Goal: Task Accomplishment & Management: Use online tool/utility

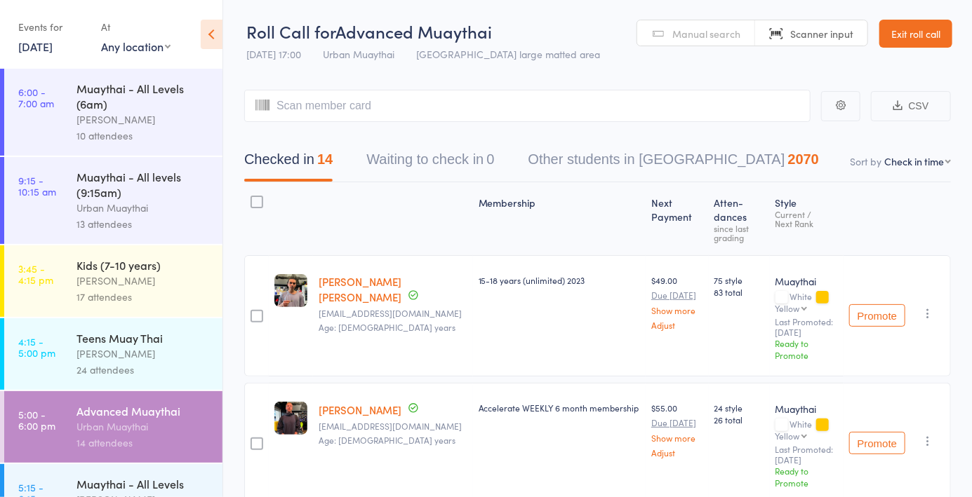
scroll to position [205, 0]
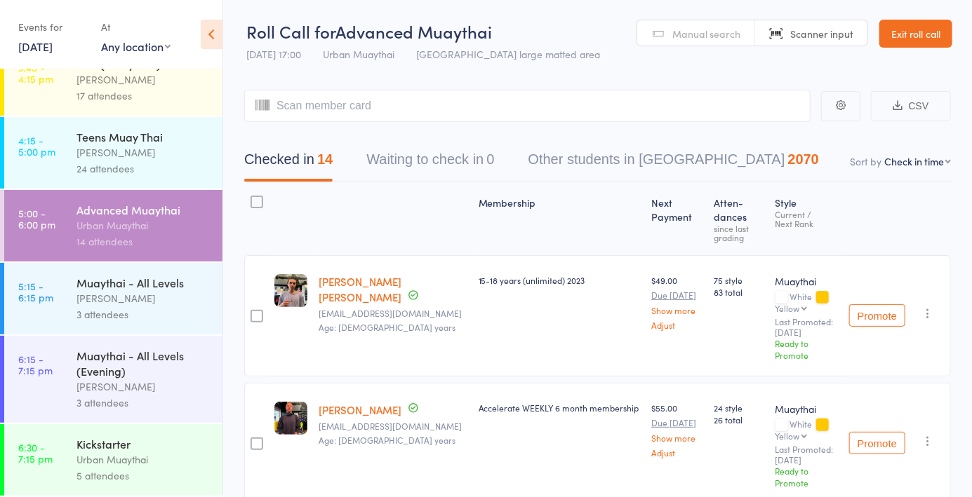
click at [111, 469] on div "5 attendees" at bounding box center [143, 476] width 134 height 16
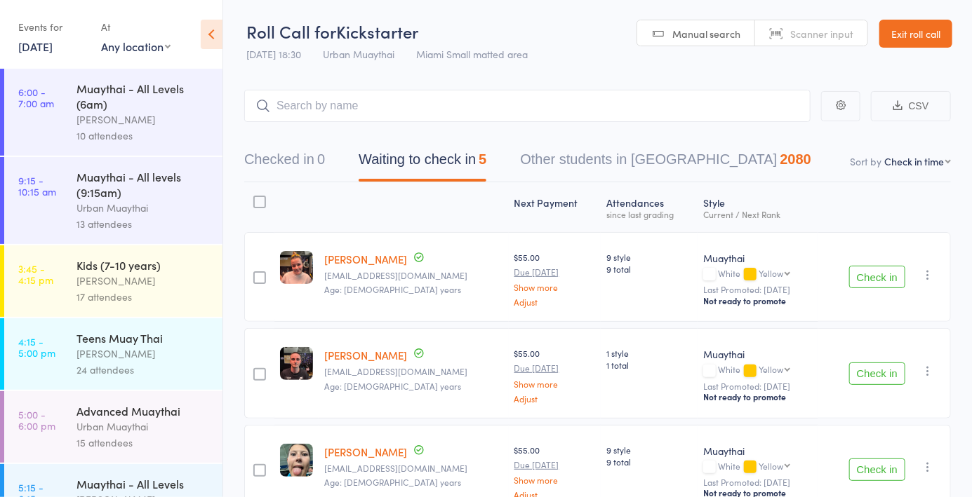
click at [692, 45] on link "Manual search" at bounding box center [696, 33] width 118 height 27
type input "5887"
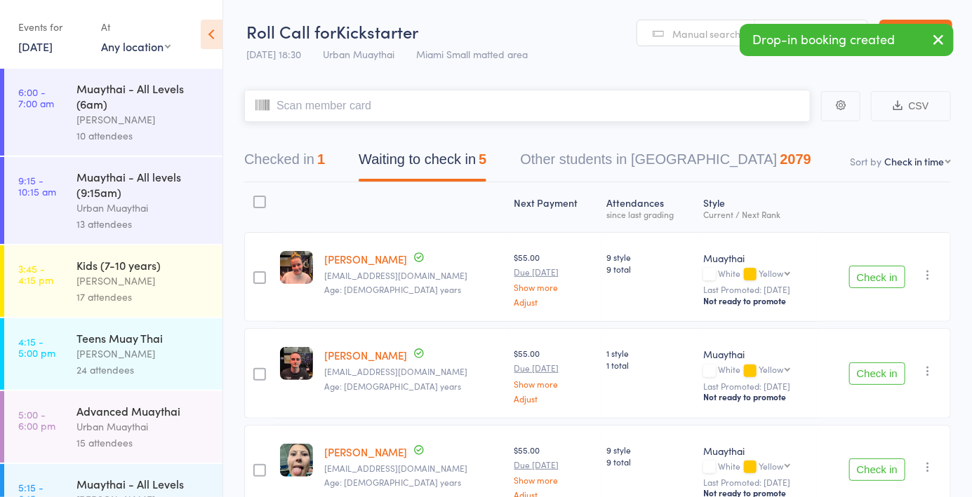
click at [300, 177] on button "Checked in 1" at bounding box center [284, 163] width 81 height 37
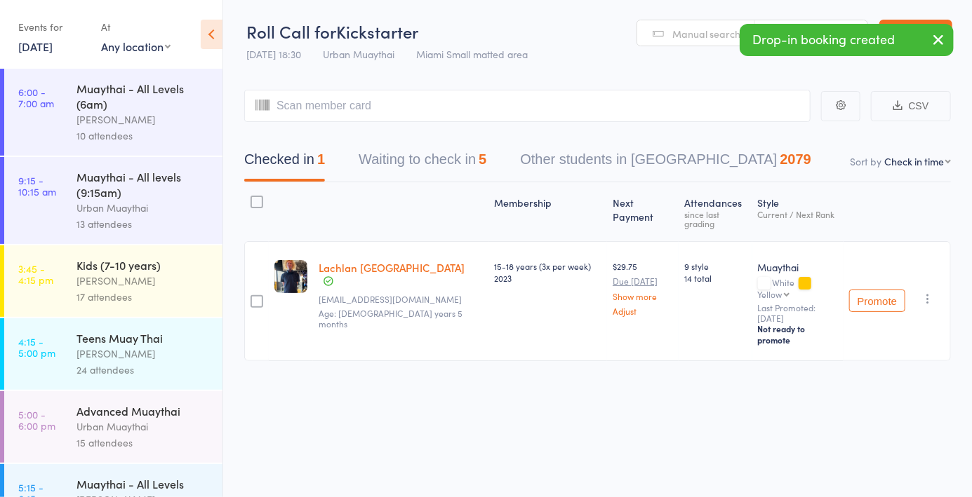
click at [921, 290] on button "button" at bounding box center [927, 298] width 17 height 17
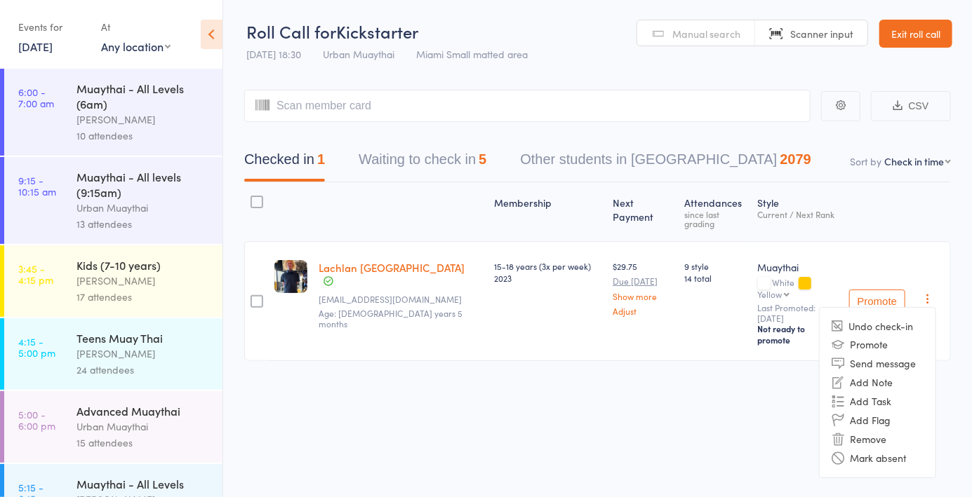
click at [872, 430] on li "Remove" at bounding box center [877, 439] width 116 height 19
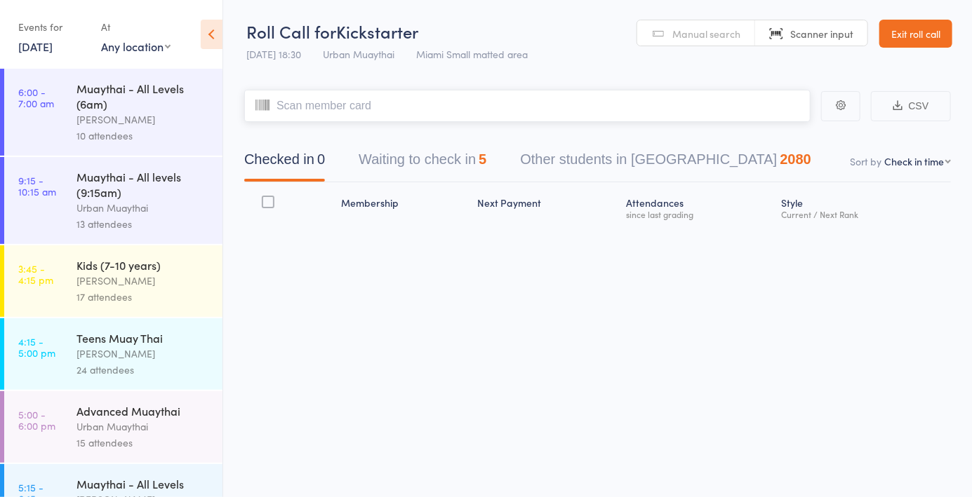
click at [542, 107] on input "search" at bounding box center [527, 106] width 566 height 32
type input "58115811"
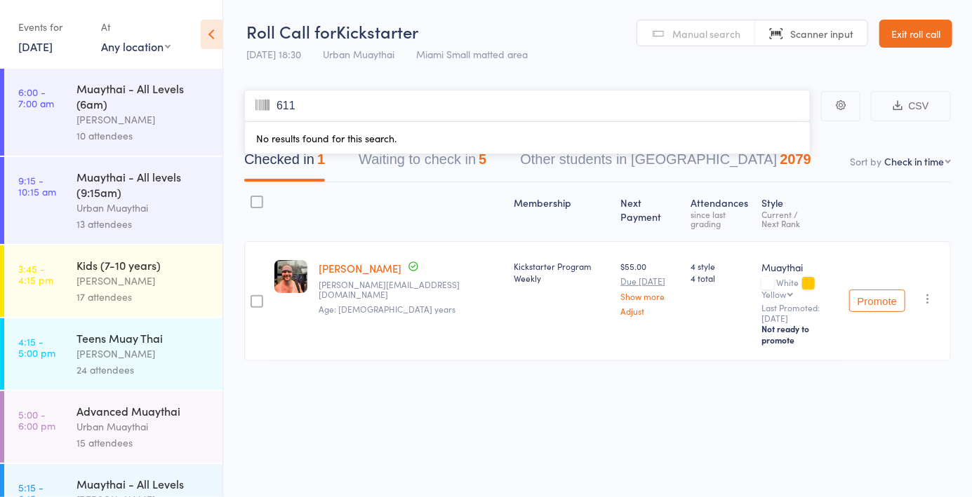
type input "6112"
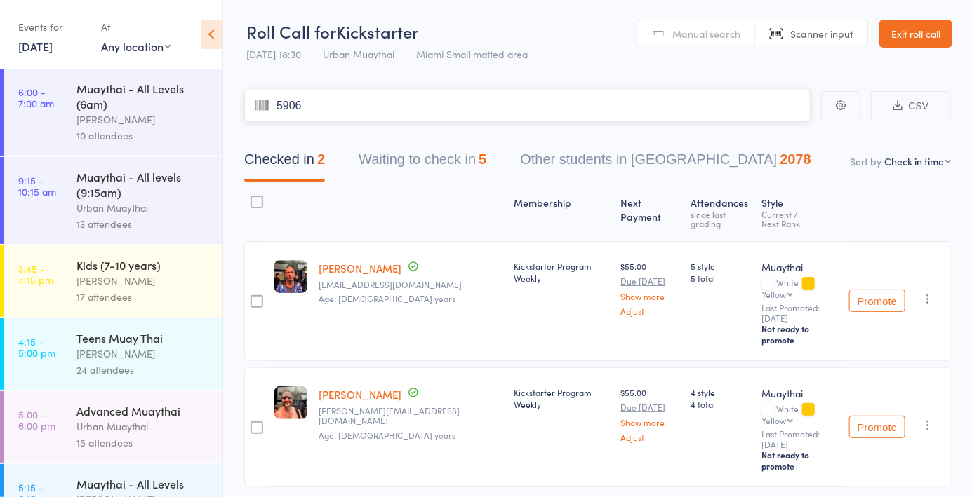
type input "5906"
type input "5902"
type input "5822"
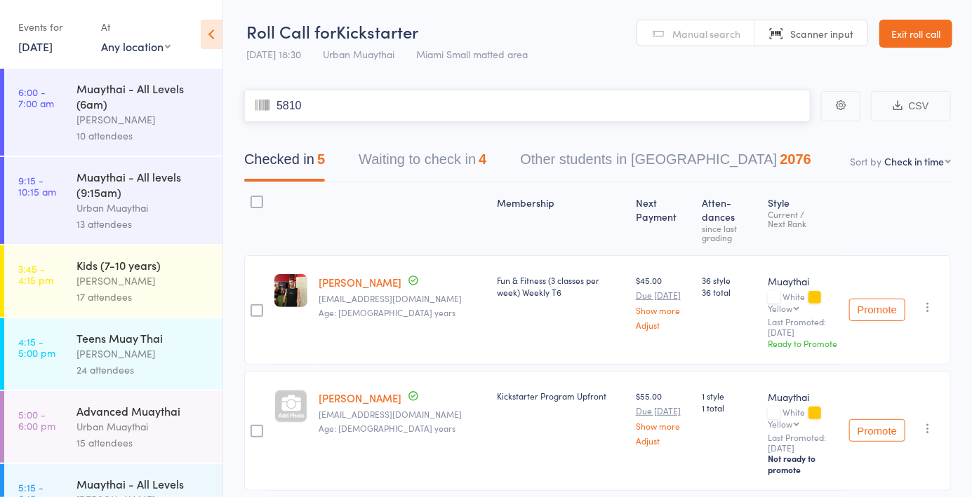
type input "5810"
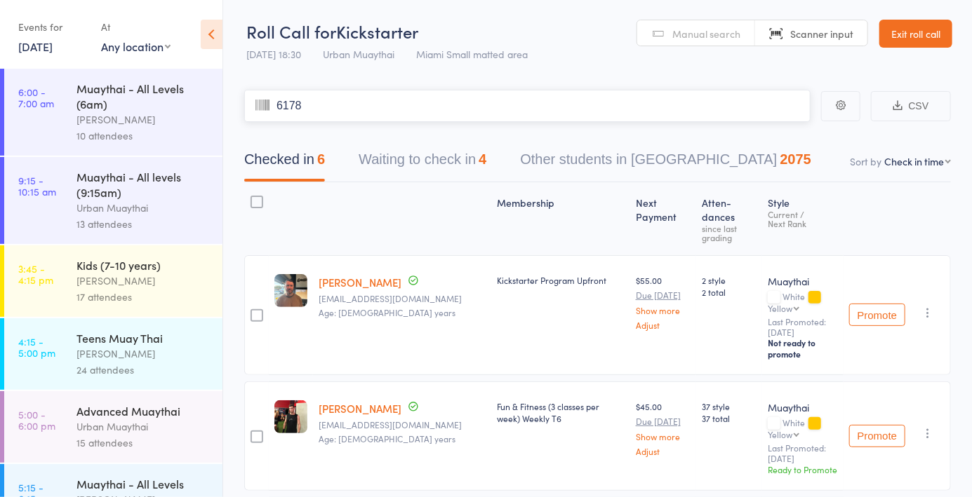
type input "6178"
